Goal: Find specific page/section: Find specific page/section

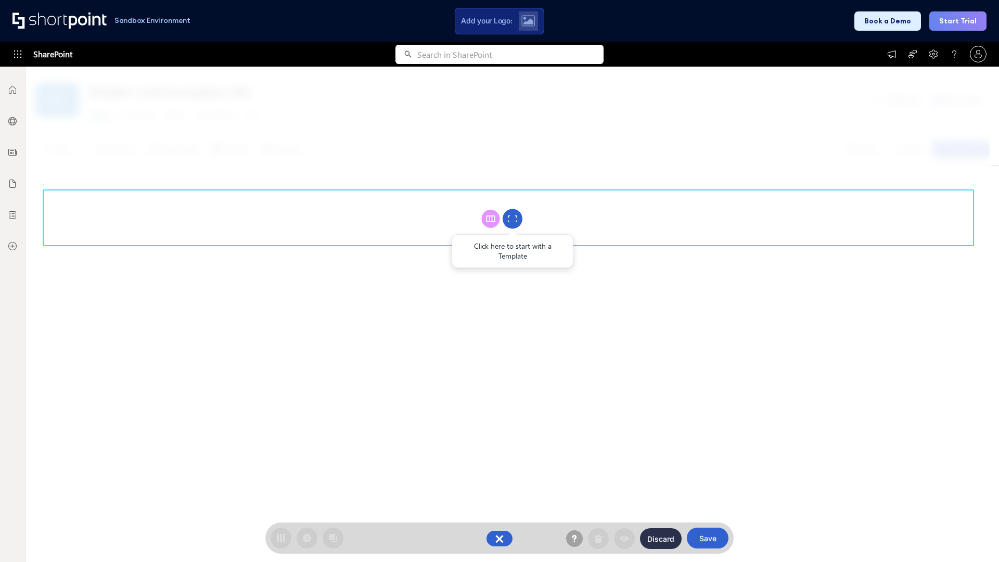
click at [512, 219] on circle at bounding box center [513, 219] width 20 height 20
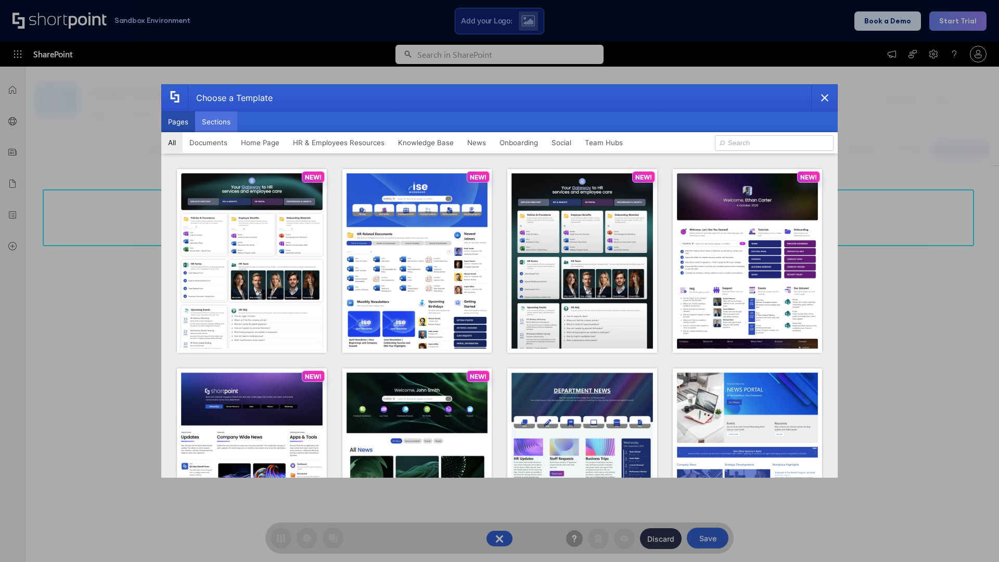
click at [216, 122] on button "Sections" at bounding box center [216, 121] width 42 height 21
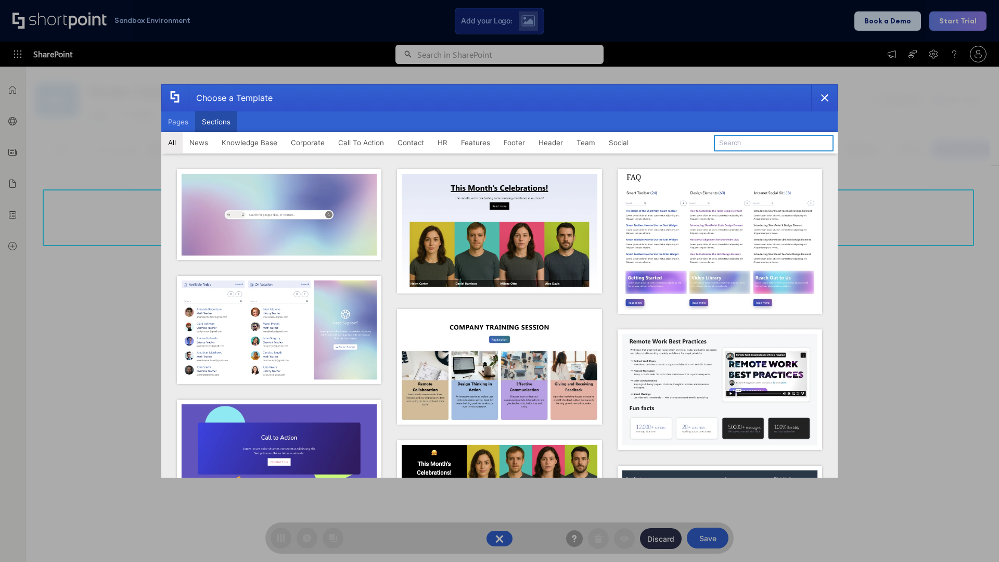
type input "Healthcare Team"
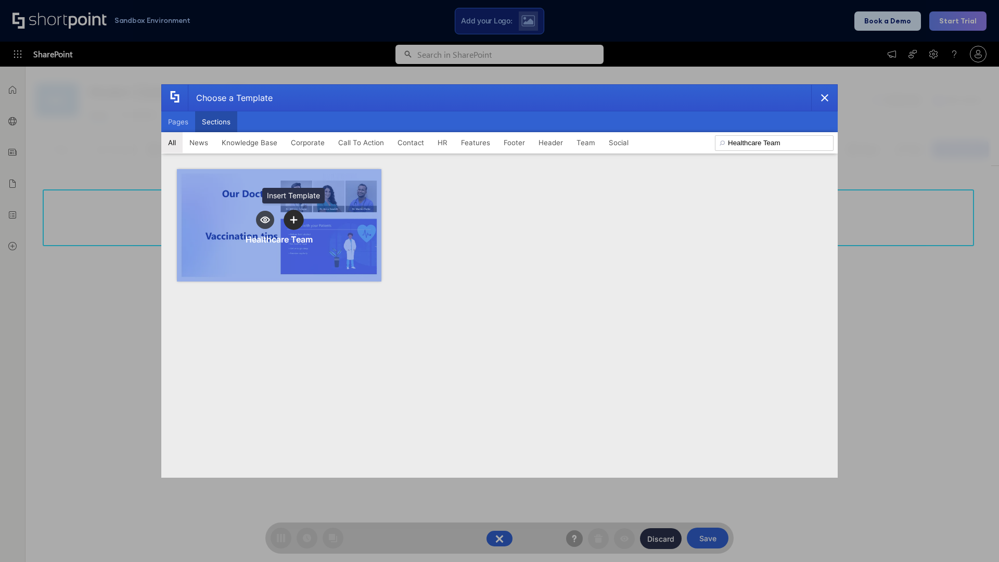
click at [293, 220] on icon "template selector" at bounding box center [293, 219] width 7 height 7
